Goal: Transaction & Acquisition: Purchase product/service

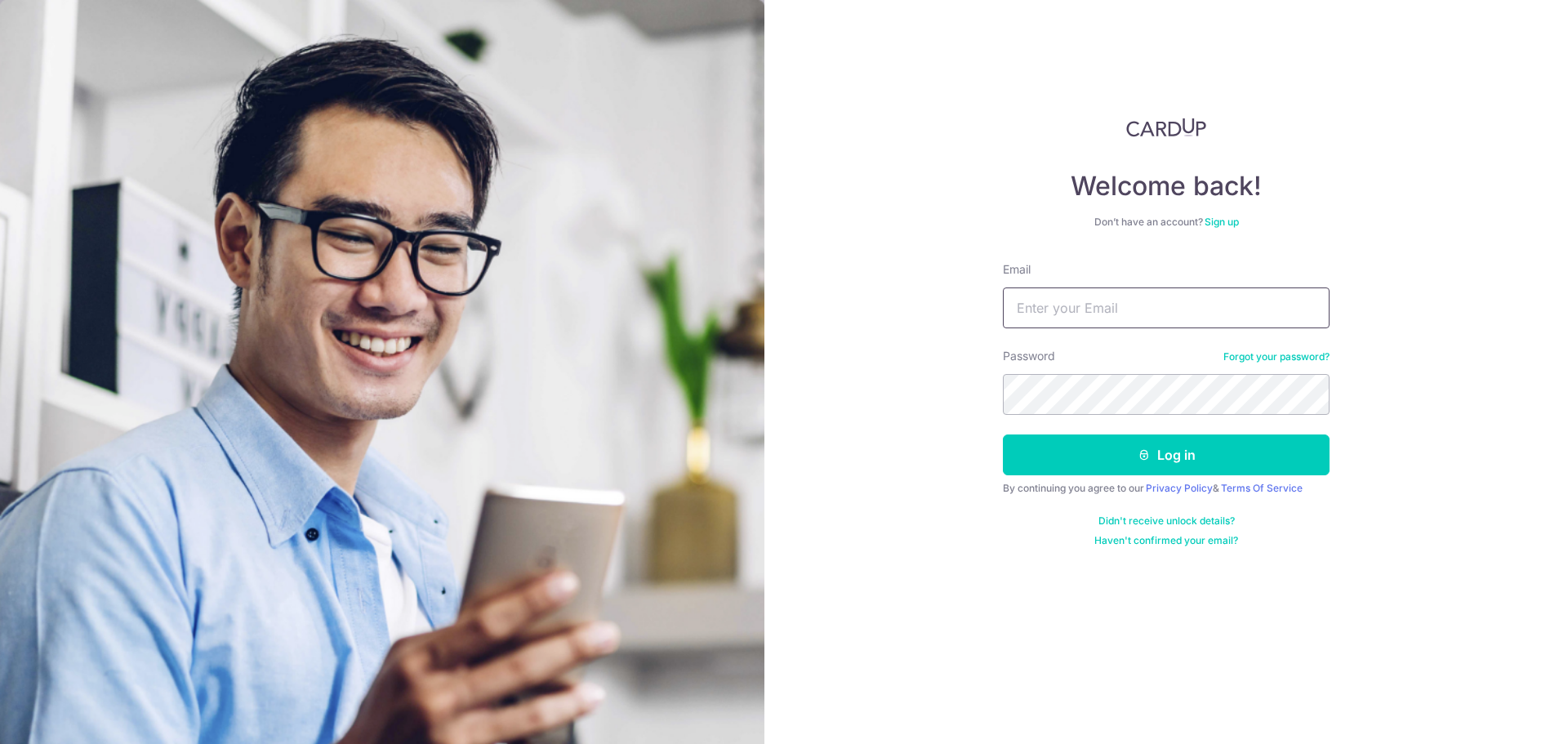
click at [1074, 291] on div "Email" at bounding box center [1165, 295] width 326 height 67
click at [1064, 295] on input "Email" at bounding box center [1165, 308] width 326 height 41
type input "[EMAIL_ADDRESS][DOMAIN_NAME]"
click at [1108, 442] on button "Log in" at bounding box center [1165, 454] width 326 height 41
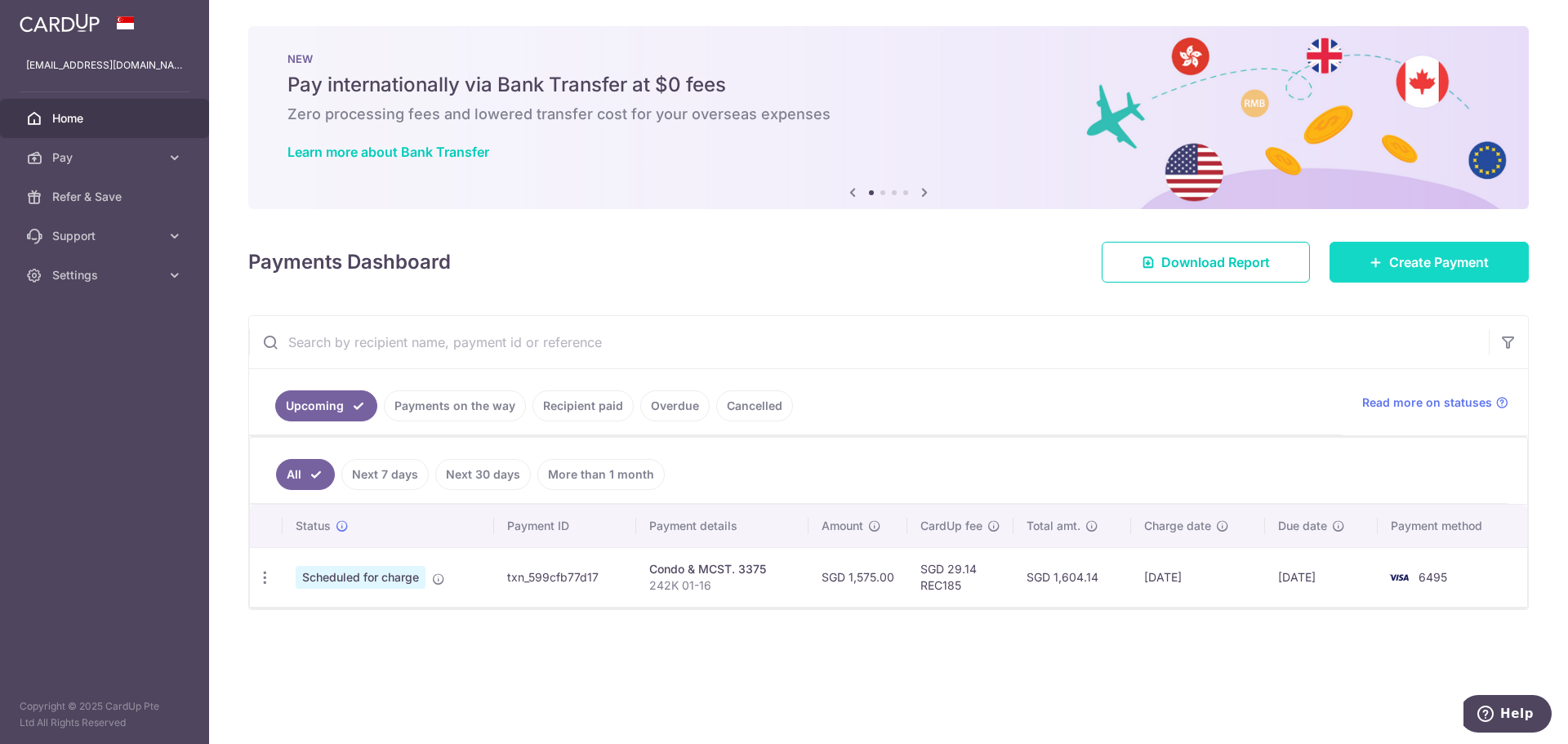
click at [1371, 260] on icon at bounding box center [1376, 262] width 13 height 13
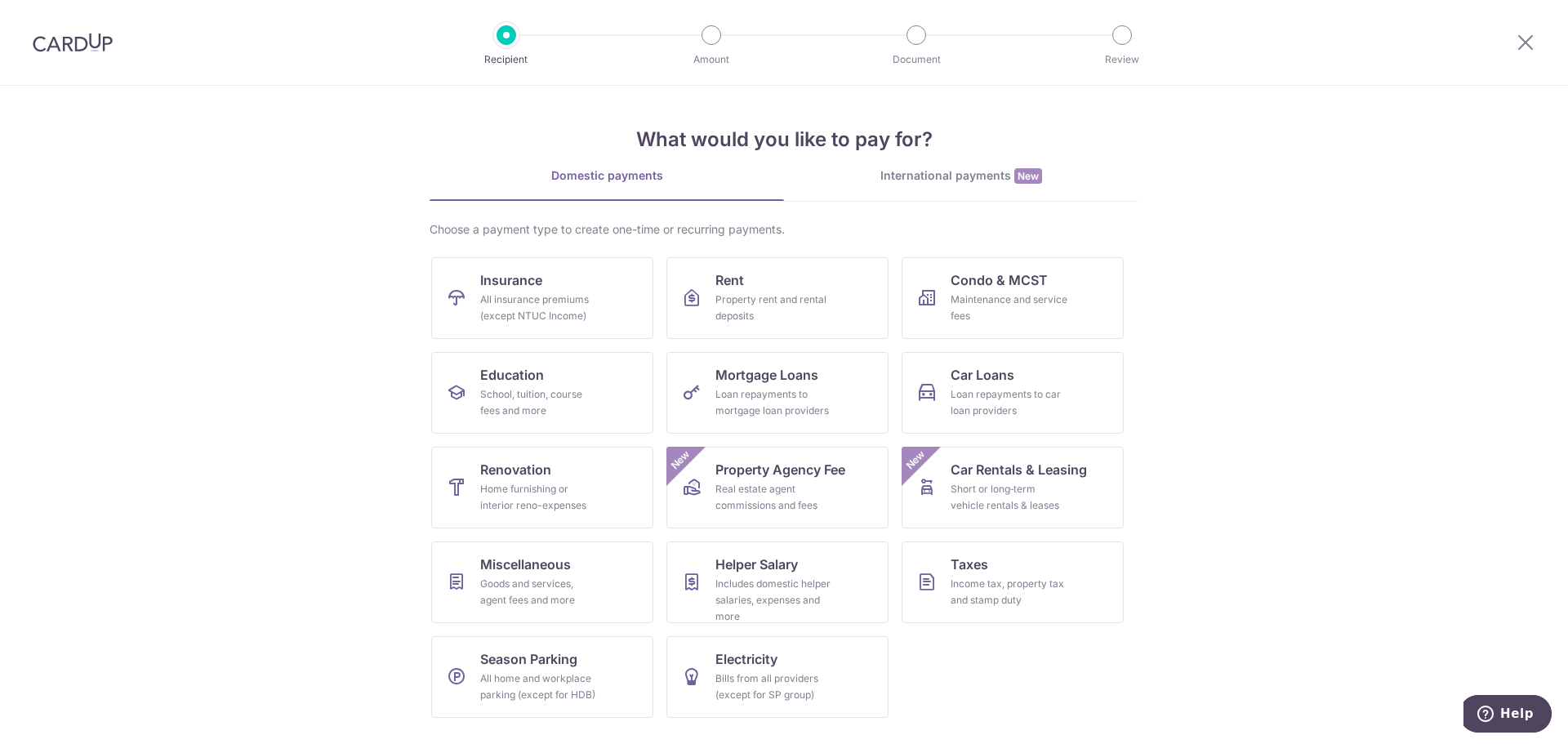
click at [1218, 517] on section "What would you like to pay for? Domestic payments International payments New Ch…" at bounding box center [784, 415] width 1568 height 659
click at [569, 473] on link "Renovation Home furnishing or interior reno-expenses" at bounding box center [543, 487] width 222 height 81
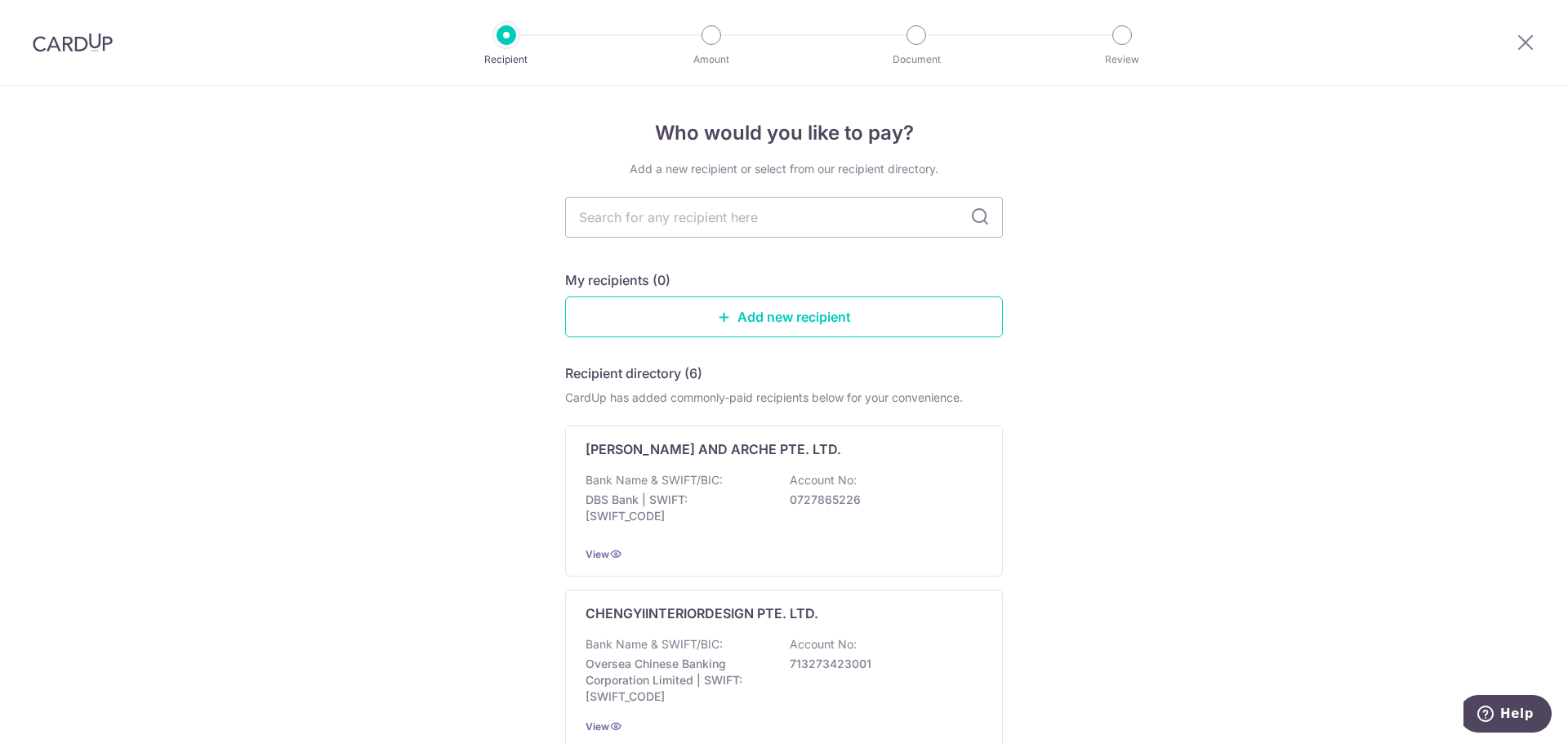
click at [970, 222] on icon at bounding box center [980, 217] width 20 height 20
click at [972, 216] on icon at bounding box center [980, 217] width 20 height 20
click at [972, 215] on icon at bounding box center [980, 217] width 20 height 20
click at [871, 204] on input "text" at bounding box center [784, 216] width 437 height 41
type input "teea"
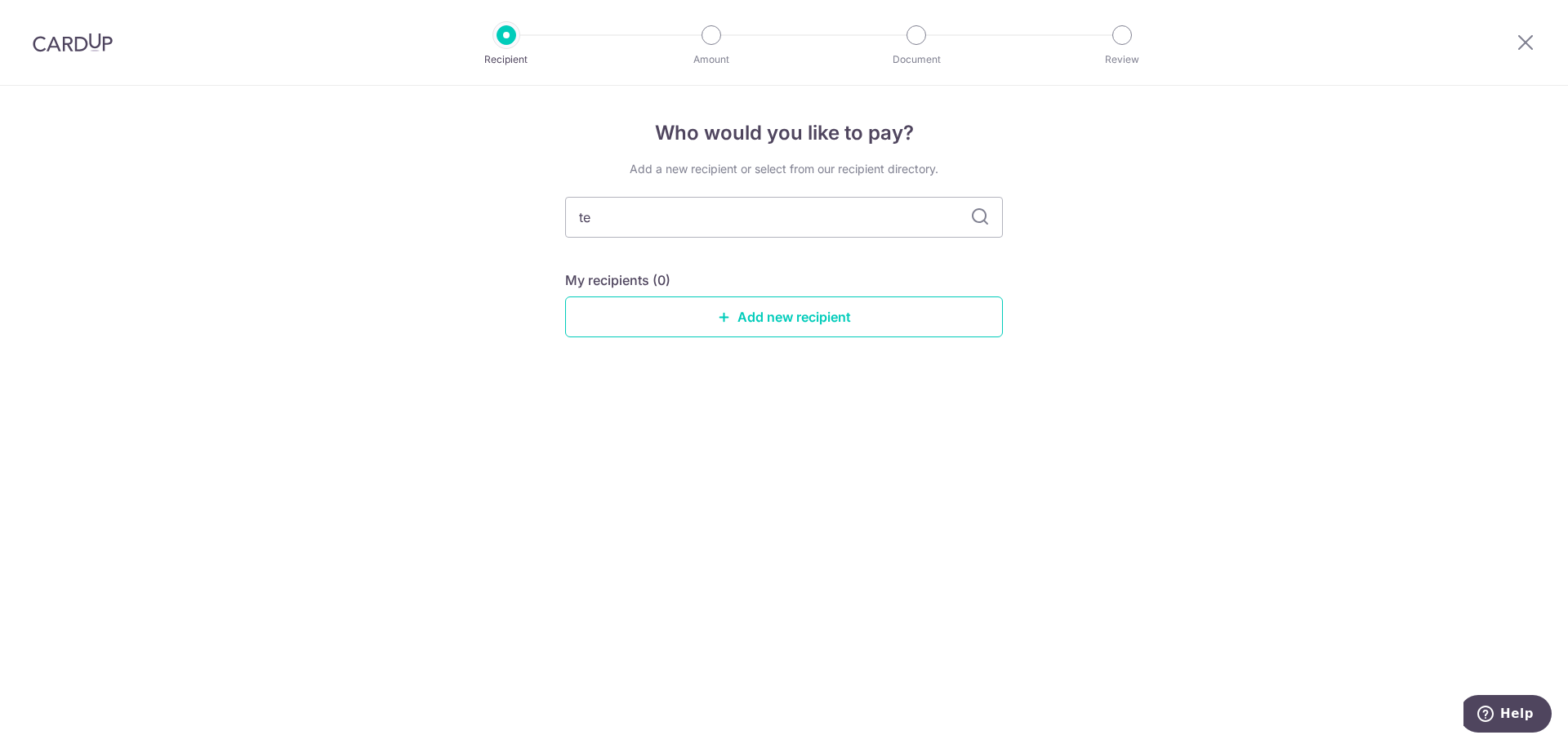
type input "t"
type input "rustic"
click at [973, 215] on icon at bounding box center [980, 217] width 20 height 20
click at [983, 219] on icon at bounding box center [980, 217] width 20 height 20
click at [783, 316] on link "Add new recipient" at bounding box center [784, 316] width 437 height 41
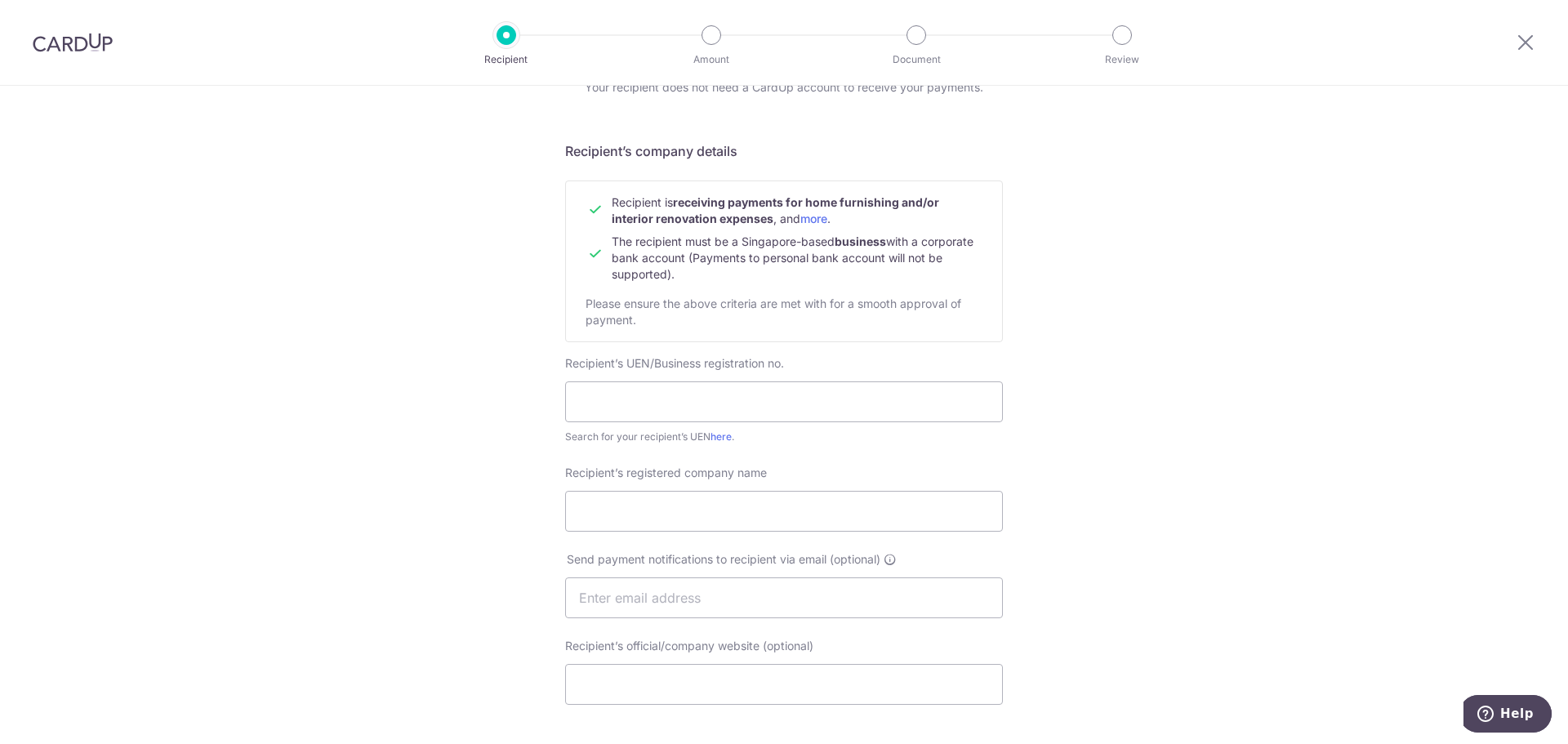
scroll to position [164, 0]
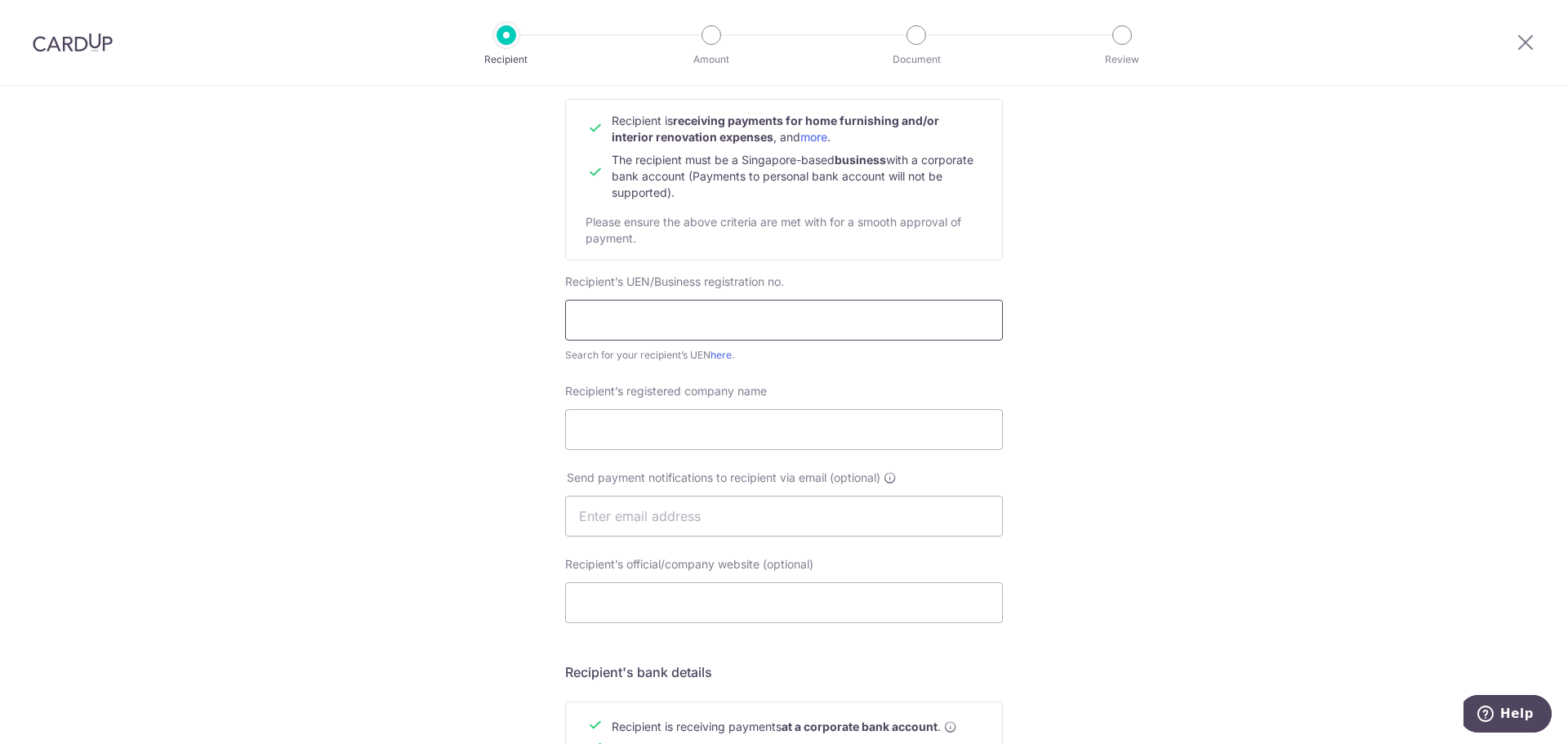
click at [901, 319] on input "text" at bounding box center [784, 319] width 437 height 41
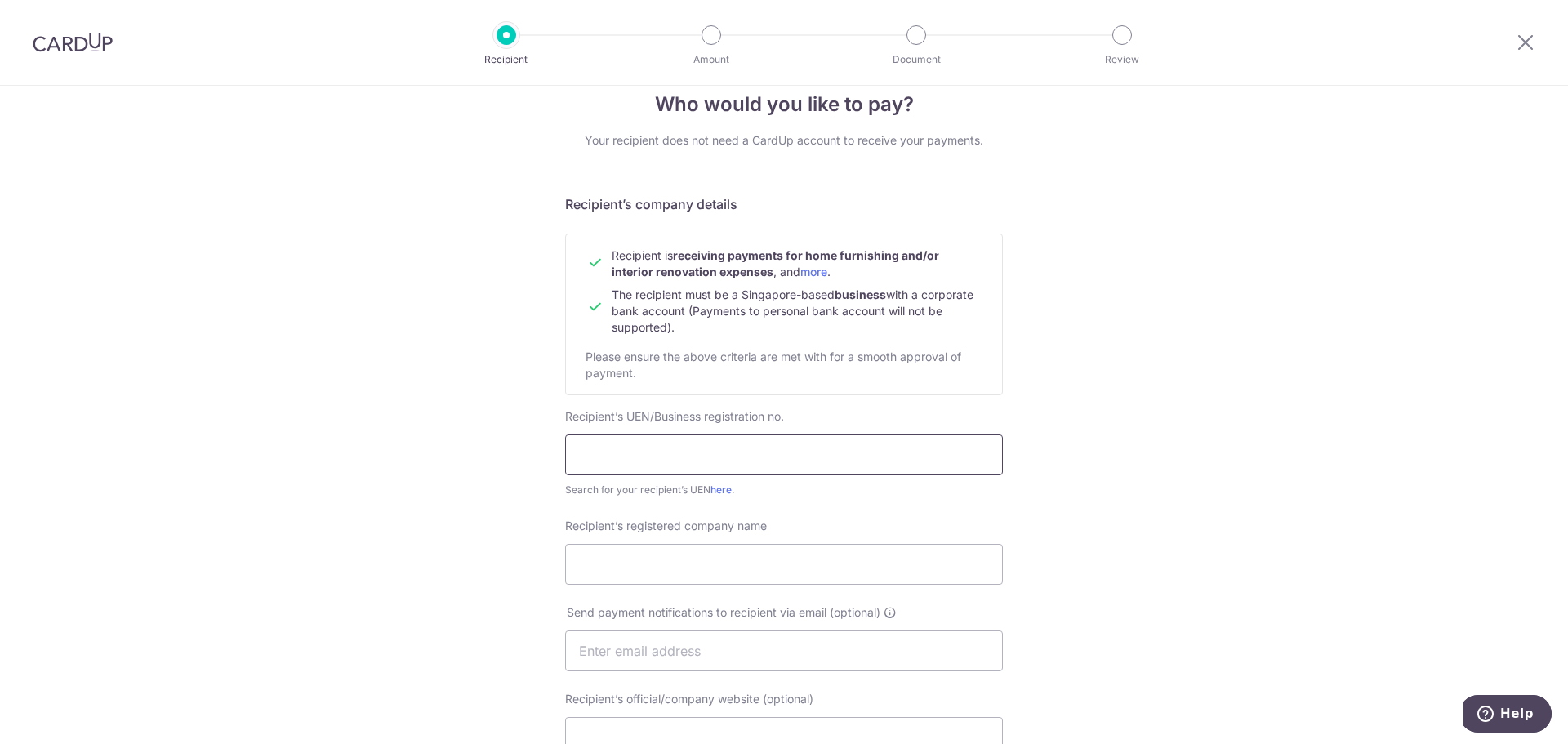
scroll to position [0, 0]
